Goal: Information Seeking & Learning: Learn about a topic

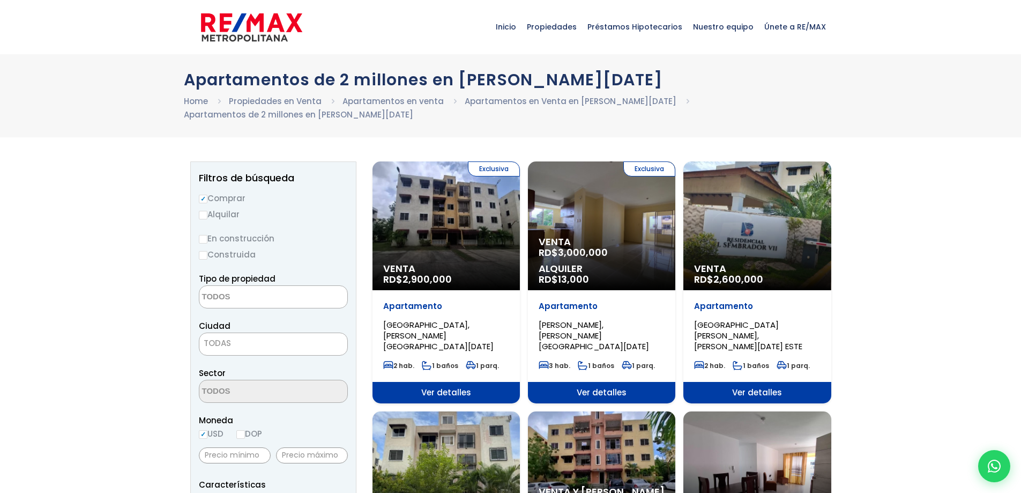
select select
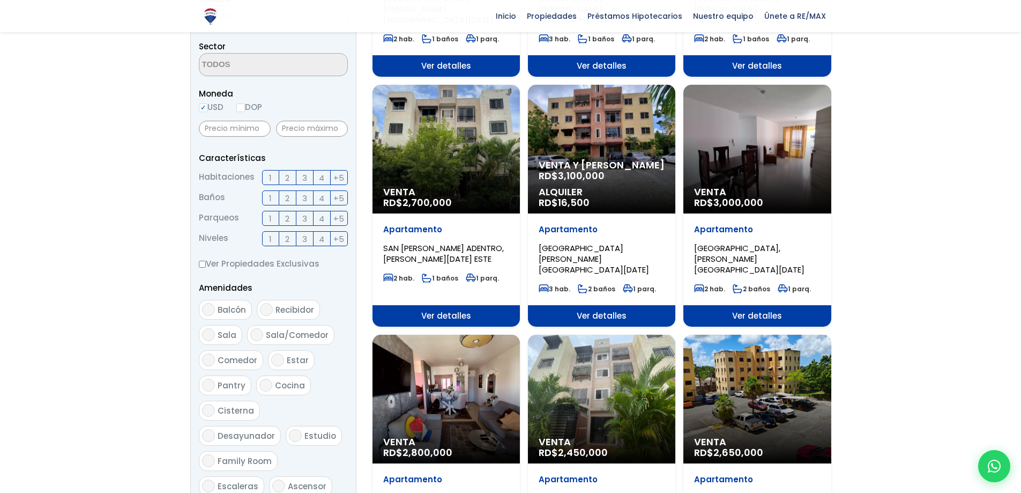
scroll to position [322, 0]
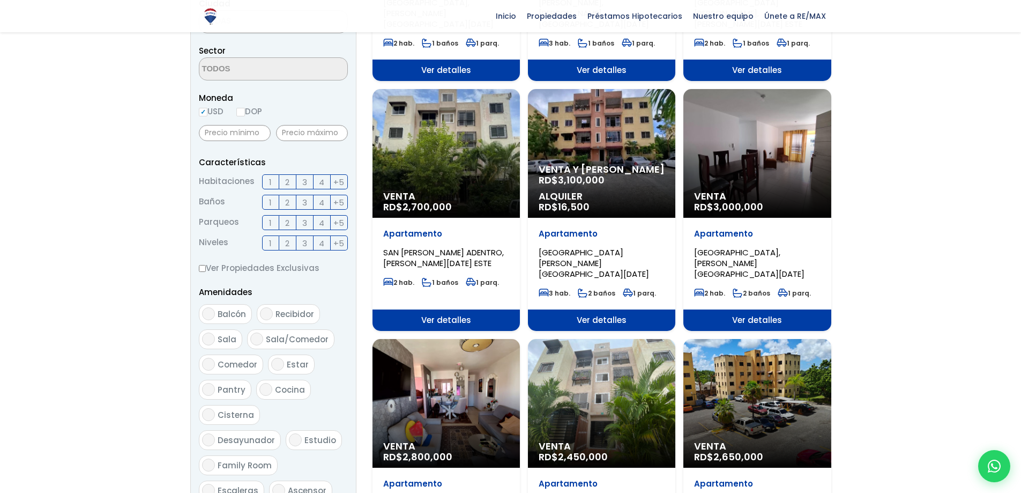
click at [272, 182] on label "1" at bounding box center [270, 181] width 17 height 15
click at [0, 0] on input "1" at bounding box center [0, 0] width 0 height 0
click at [293, 200] on label "2" at bounding box center [287, 202] width 17 height 15
click at [0, 0] on input "2" at bounding box center [0, 0] width 0 height 0
click at [276, 220] on label "1" at bounding box center [270, 222] width 17 height 15
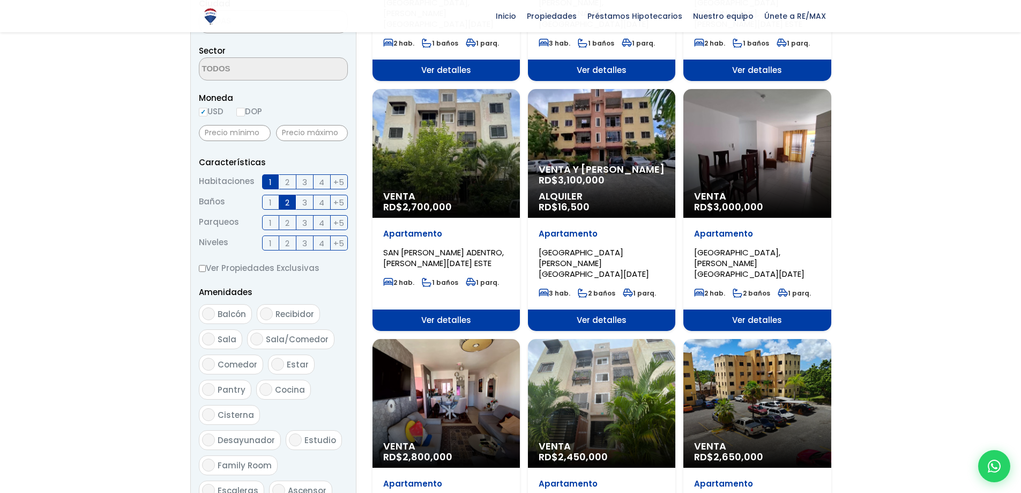
click at [0, 0] on input "1" at bounding box center [0, 0] width 0 height 0
click at [271, 246] on span "1" at bounding box center [270, 242] width 3 height 13
click at [0, 0] on input "1" at bounding box center [0, 0] width 0 height 0
click at [199, 270] on input "Ver Propiedades Exclusivas" at bounding box center [202, 268] width 7 height 7
checkbox input "true"
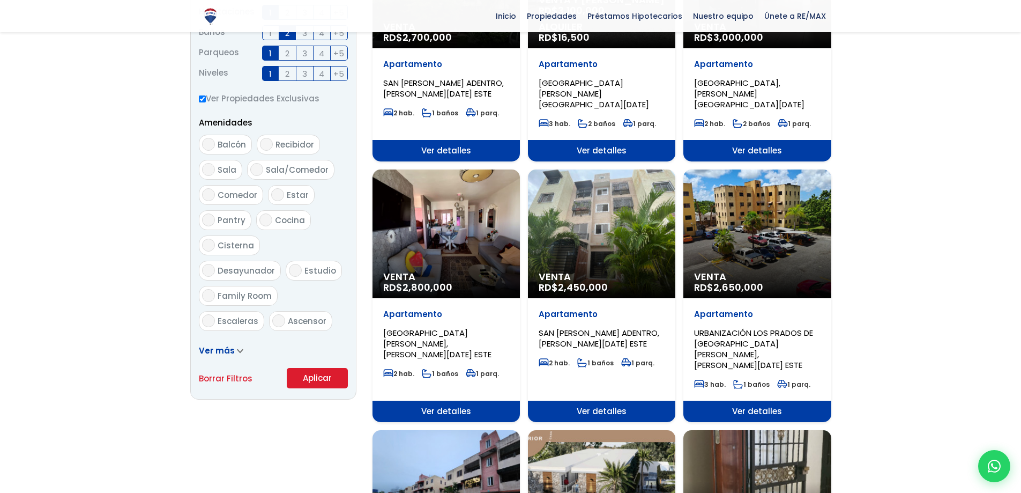
scroll to position [482, 0]
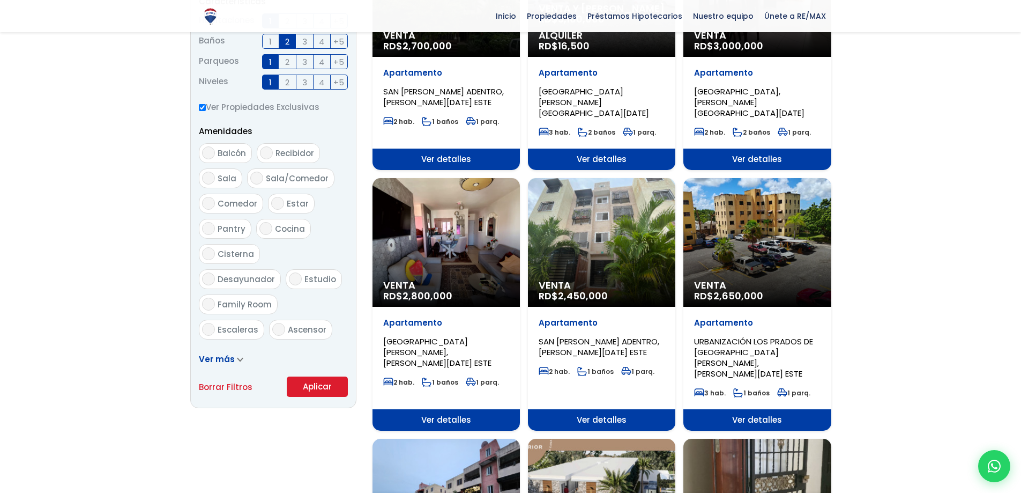
click at [304, 385] on button "Aplicar" at bounding box center [317, 386] width 61 height 20
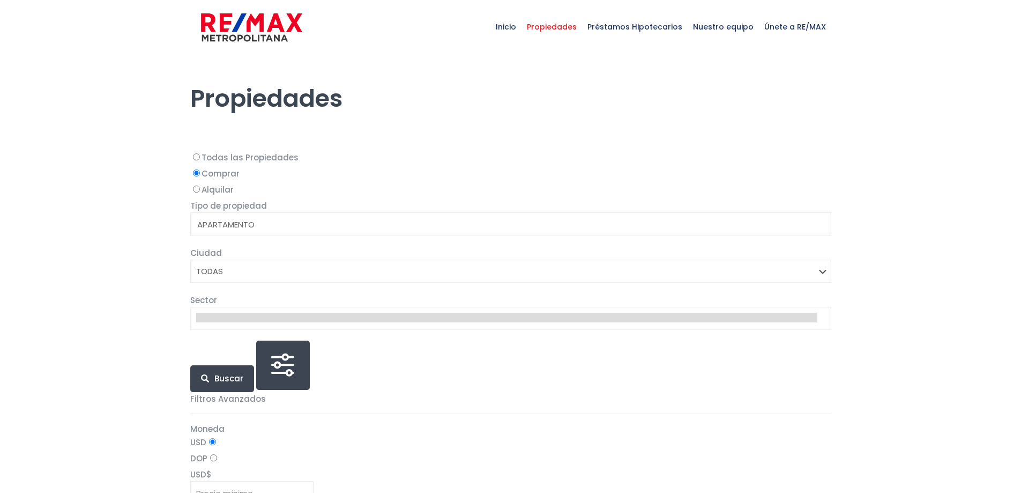
select select
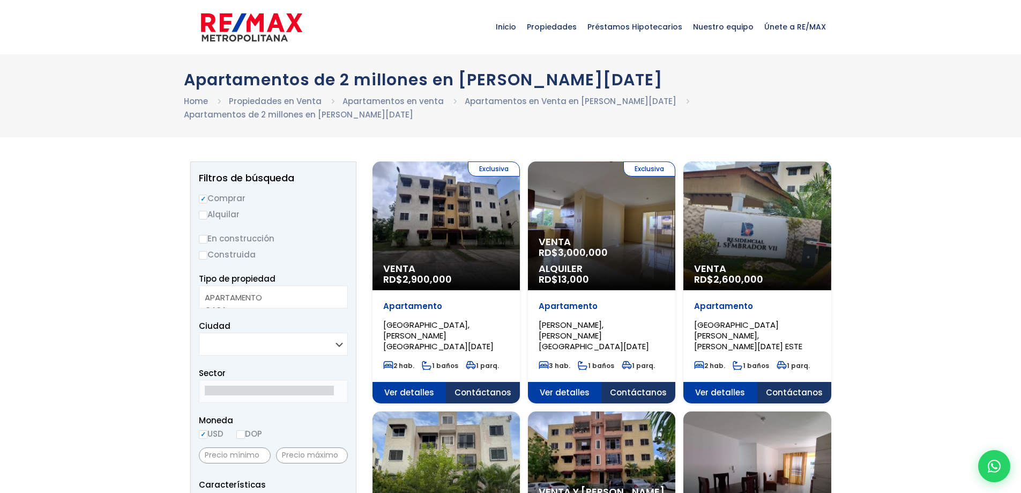
select select
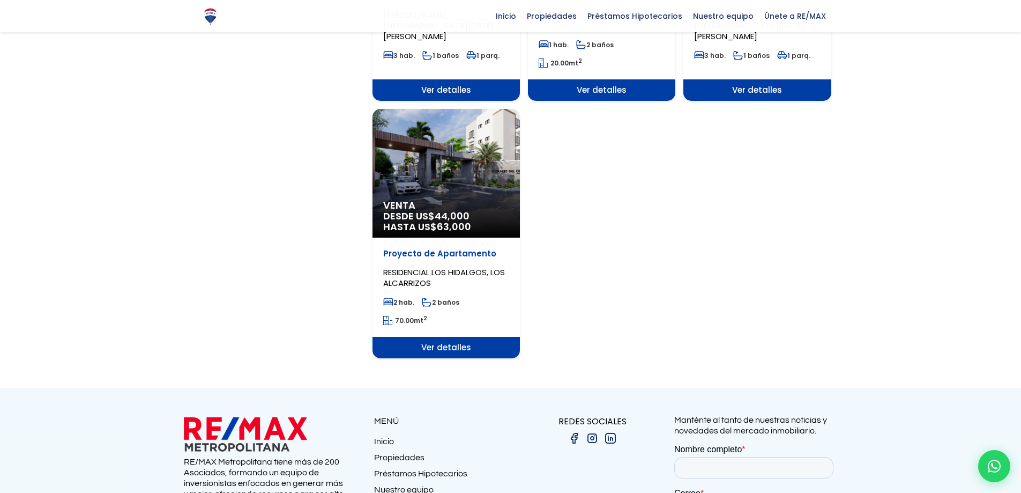
scroll to position [1072, 0]
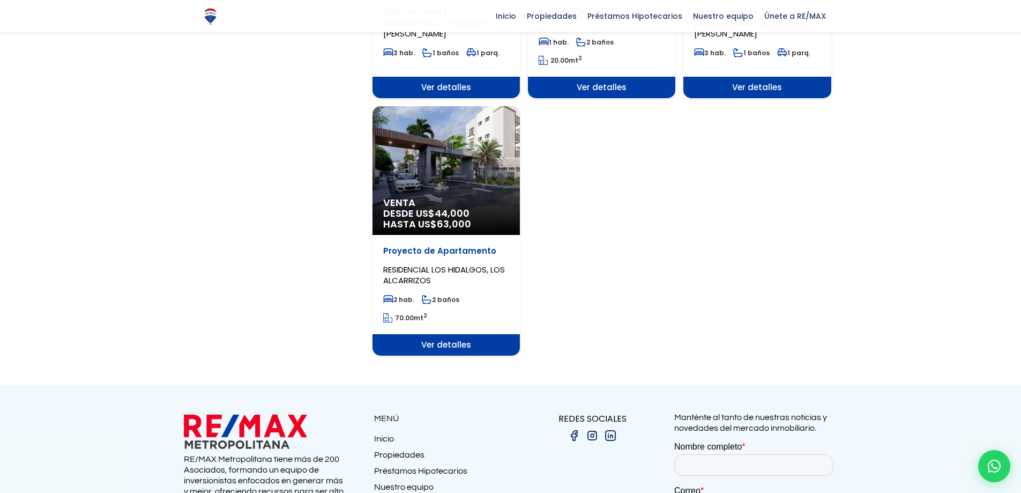
click at [480, 334] on span "Ver detalles" at bounding box center [446, 344] width 147 height 21
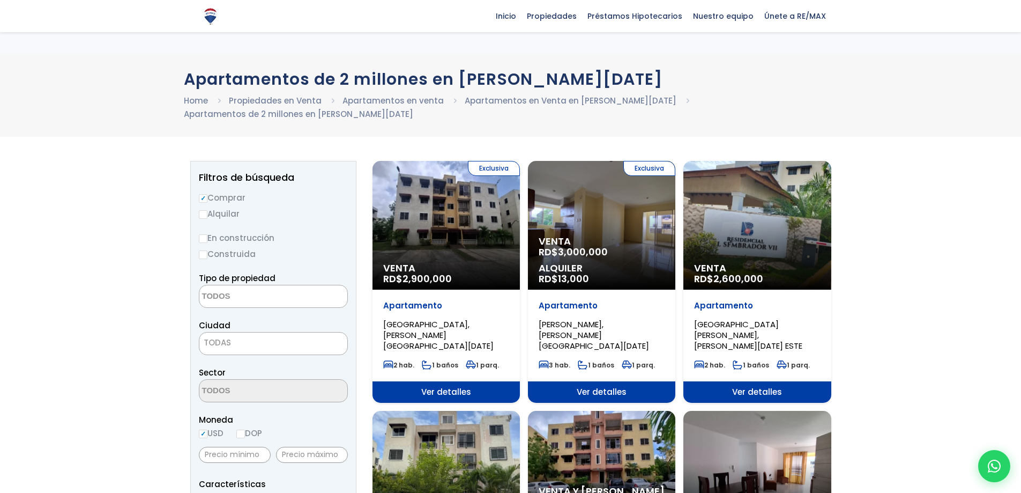
select select
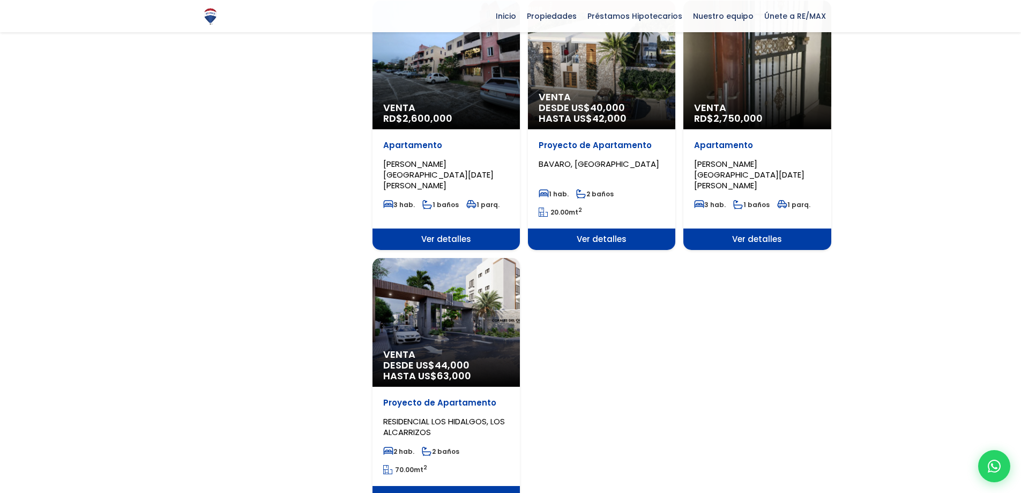
scroll to position [912, 0]
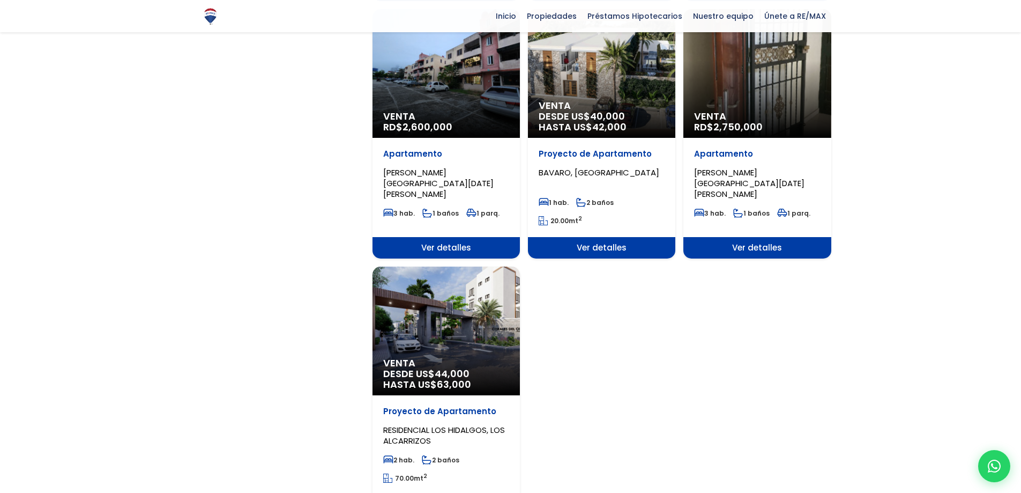
click at [636, 237] on span "Ver detalles" at bounding box center [601, 247] width 147 height 21
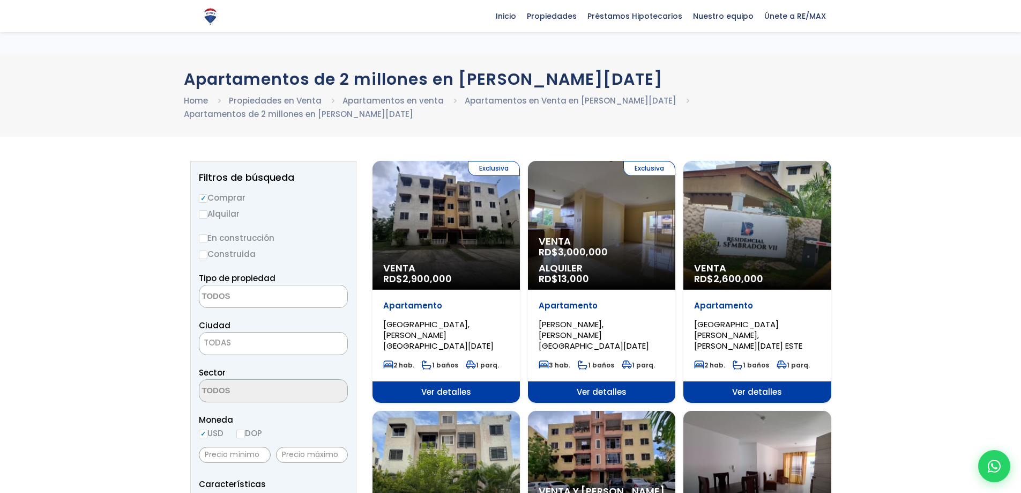
select select
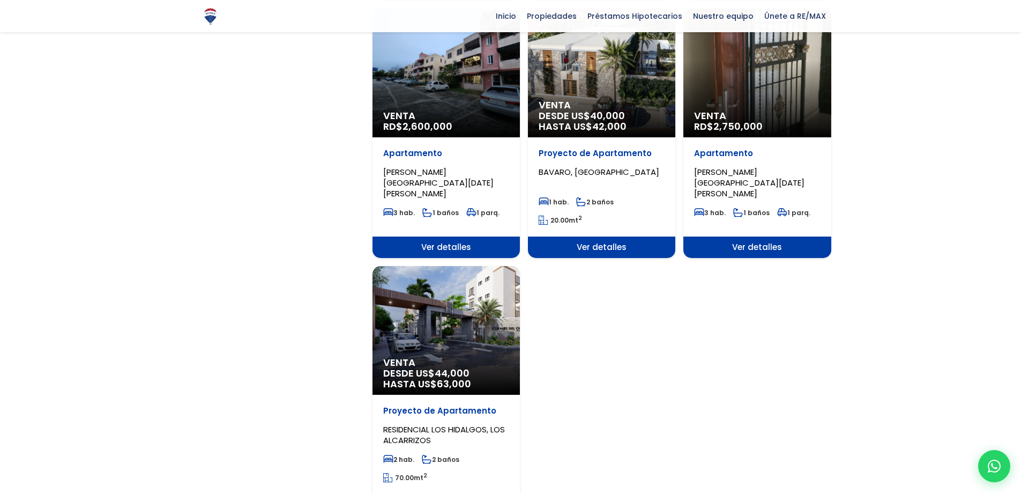
scroll to position [912, 0]
click at [740, 237] on span "Ver detalles" at bounding box center [756, 247] width 147 height 21
